Goal: Task Accomplishment & Management: Manage account settings

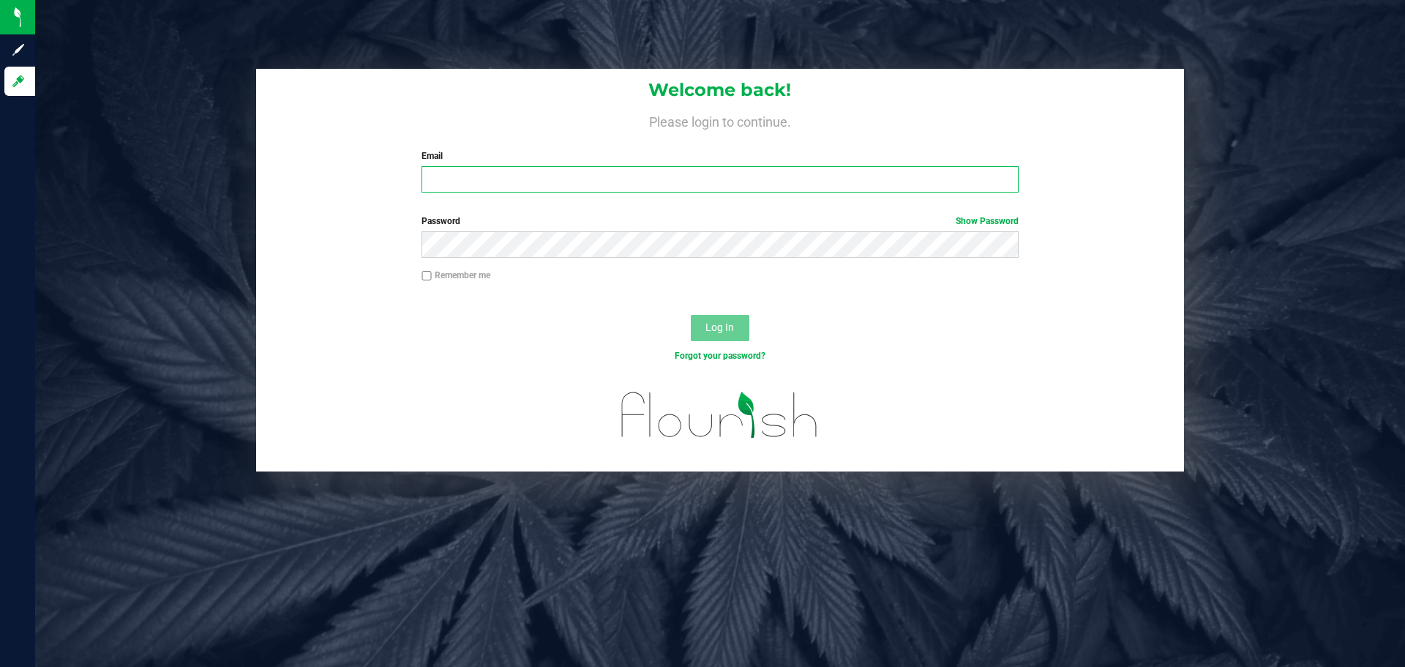
click at [549, 190] on input "Email" at bounding box center [719, 179] width 596 height 26
type input "[EMAIL_ADDRESS][DOMAIN_NAME]"
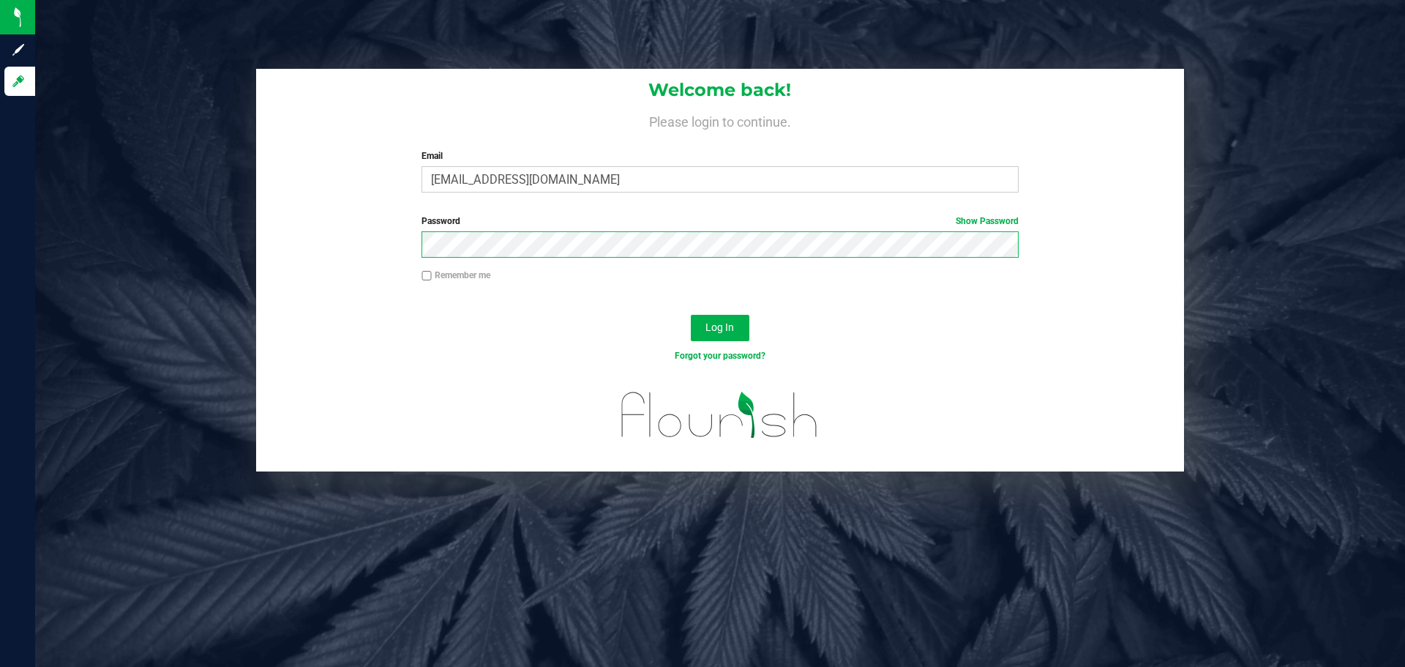
click at [691, 315] on button "Log In" at bounding box center [720, 328] width 59 height 26
